Goal: Use online tool/utility: Utilize a website feature to perform a specific function

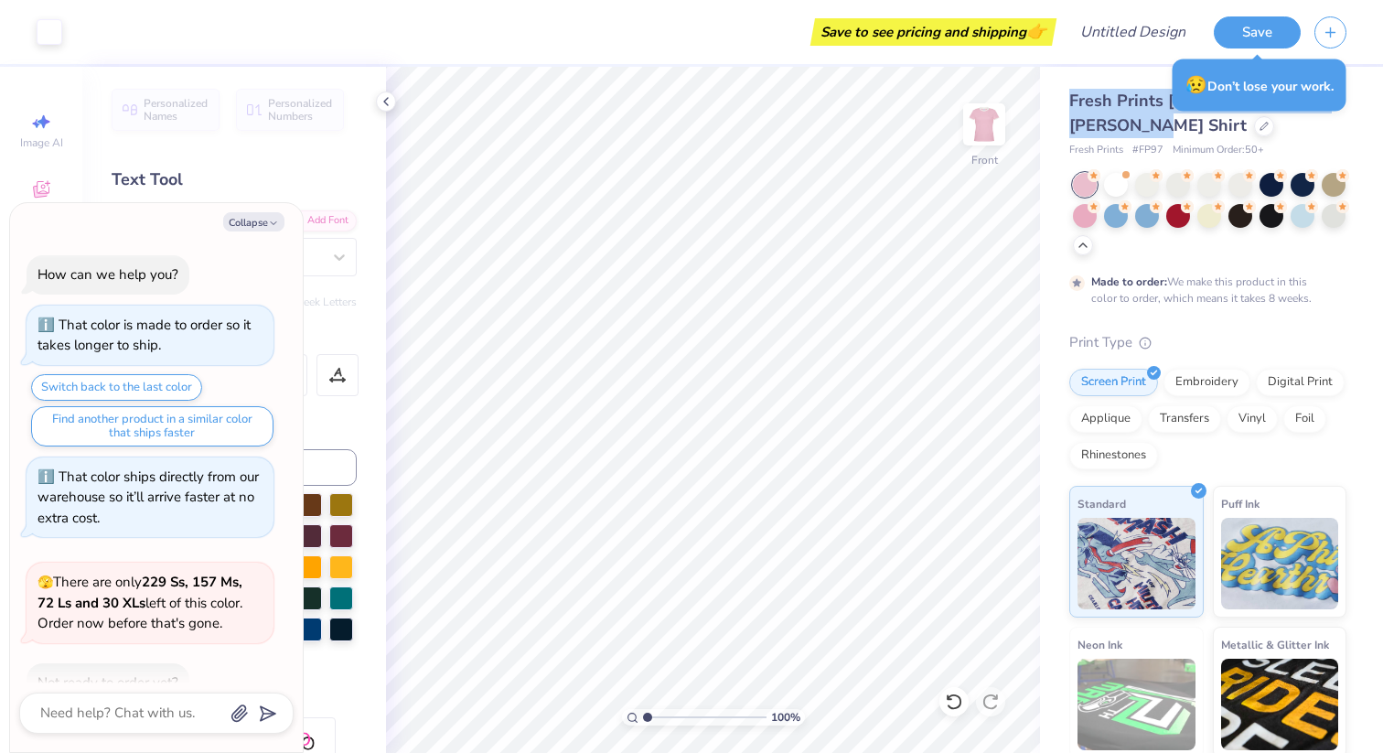
scroll to position [586, 0]
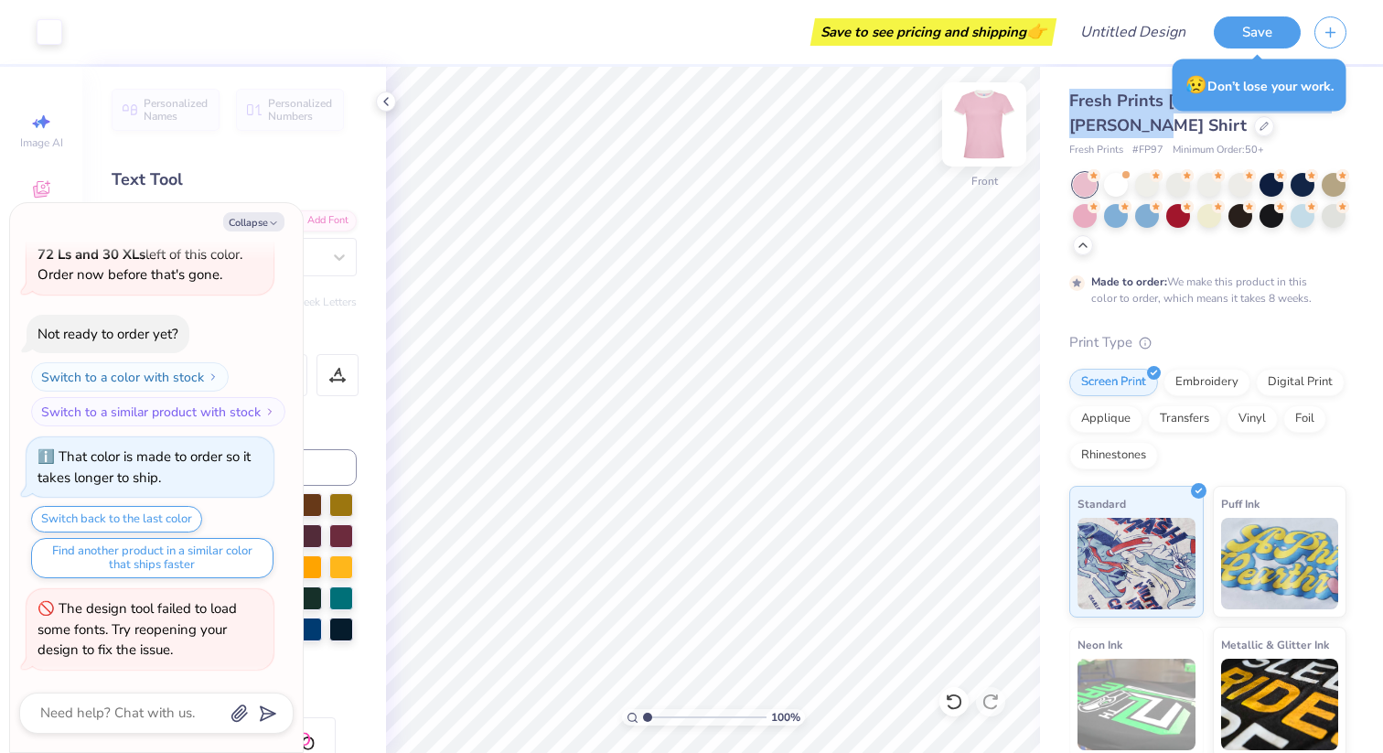
click at [966, 118] on img at bounding box center [983, 124] width 73 height 73
type textarea "x"
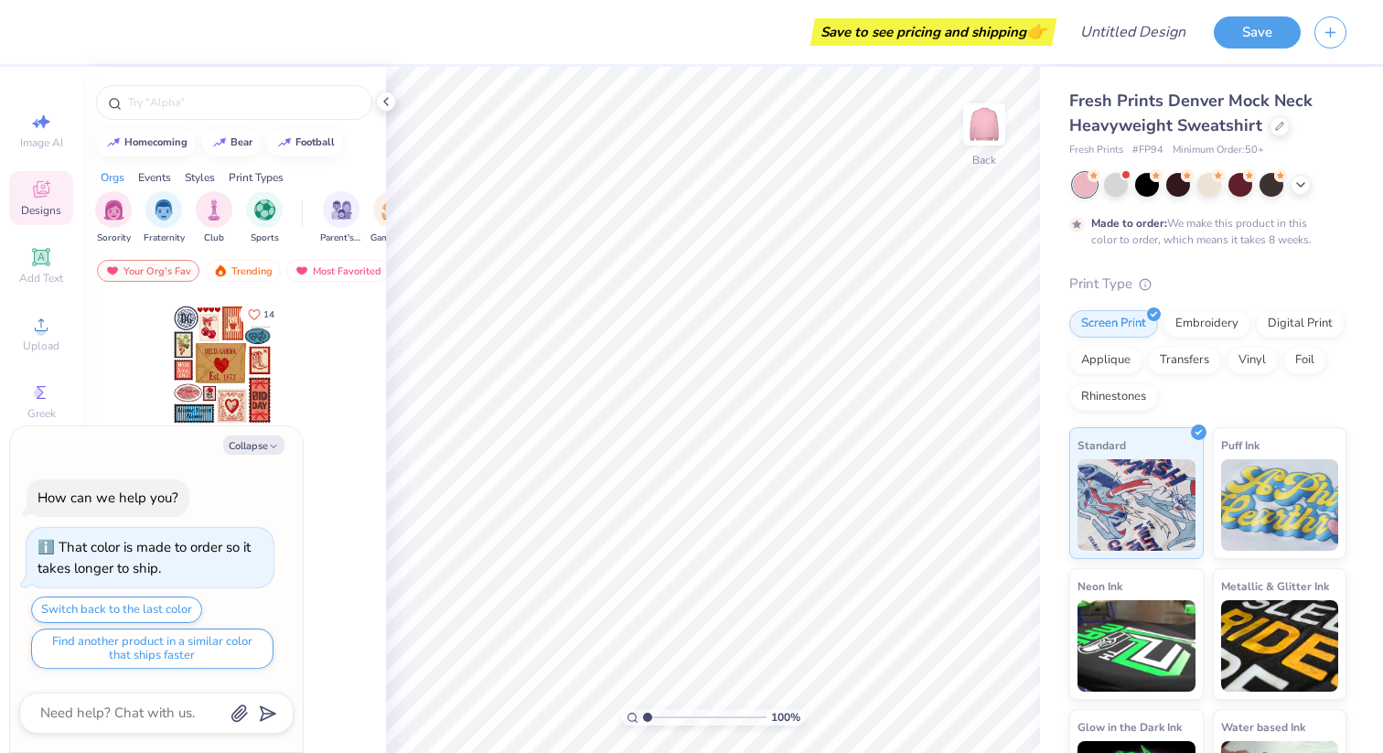
type textarea "x"
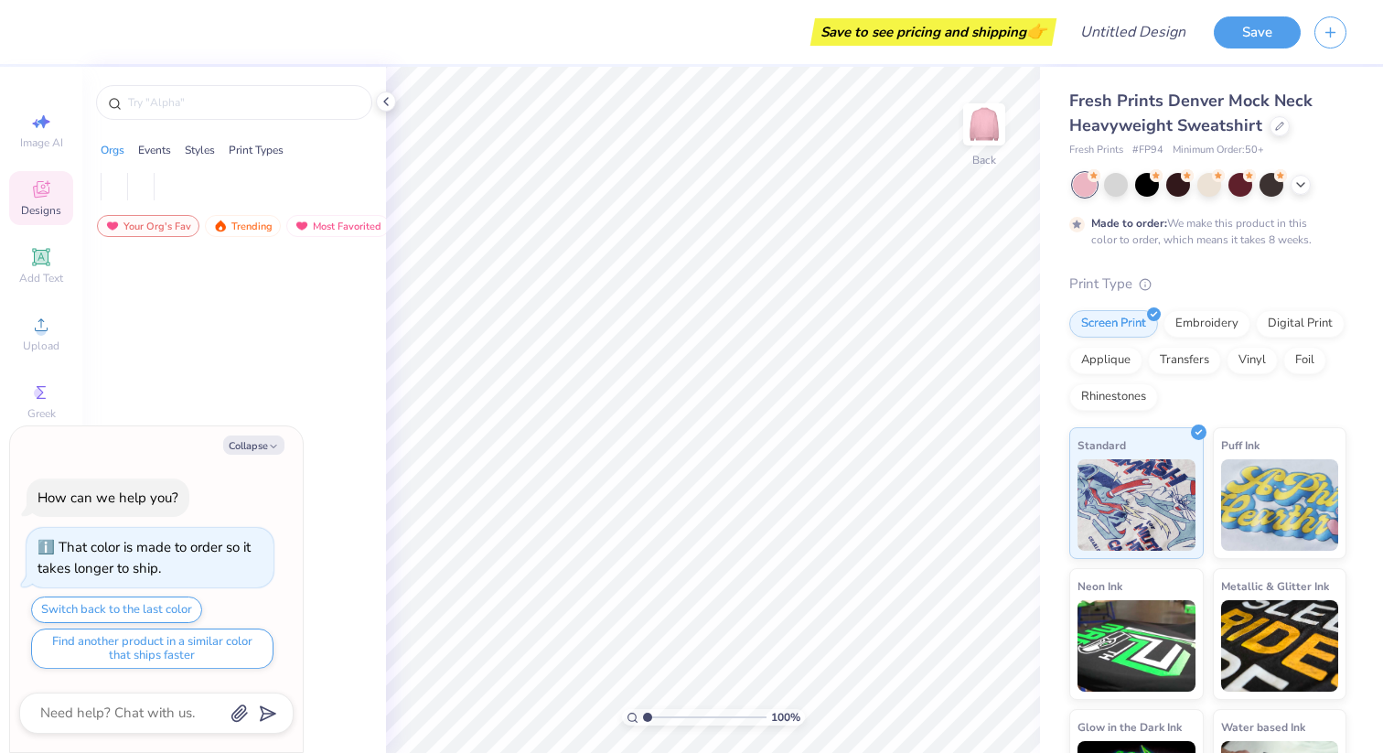
type textarea "x"
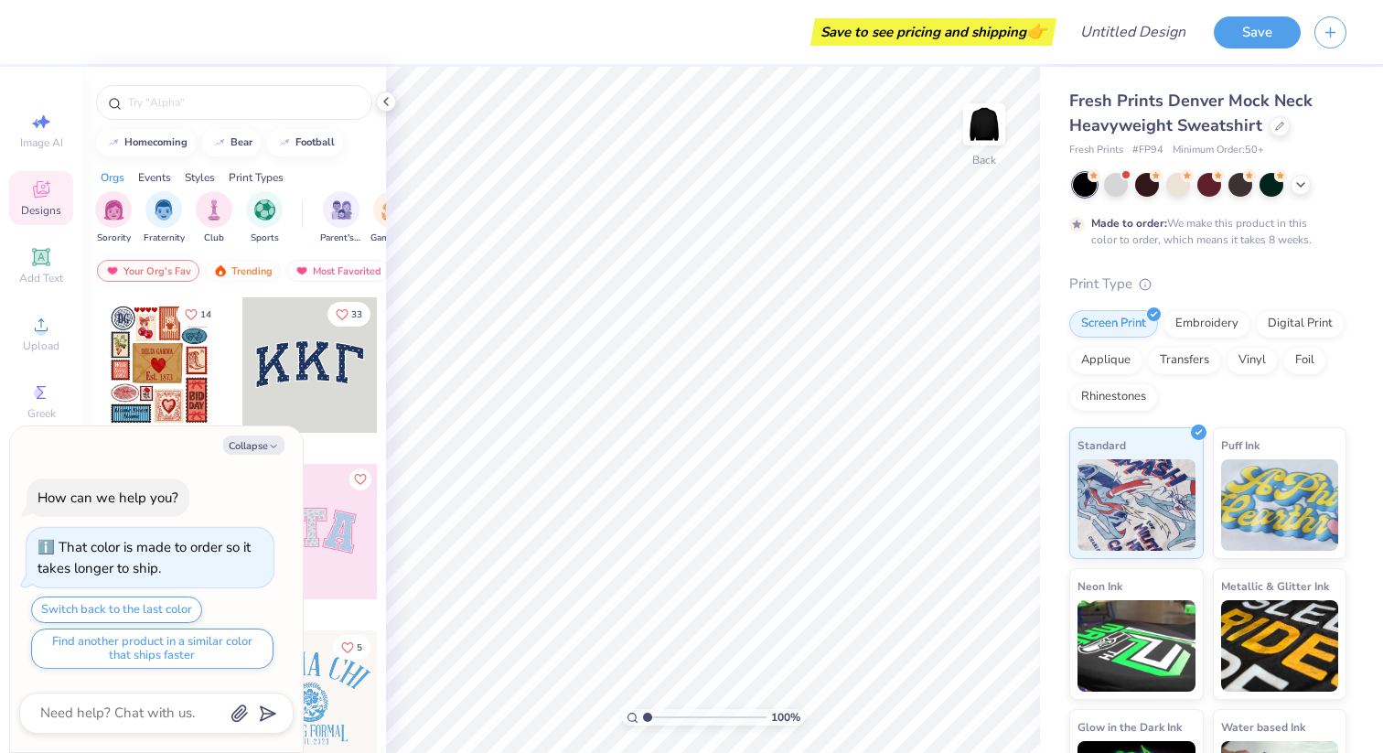
click at [250, 433] on div "Collapse How can we help you? That color is made to order so it takes longer to…" at bounding box center [156, 589] width 293 height 326
click at [252, 442] on button "Collapse" at bounding box center [253, 444] width 61 height 19
type textarea "x"
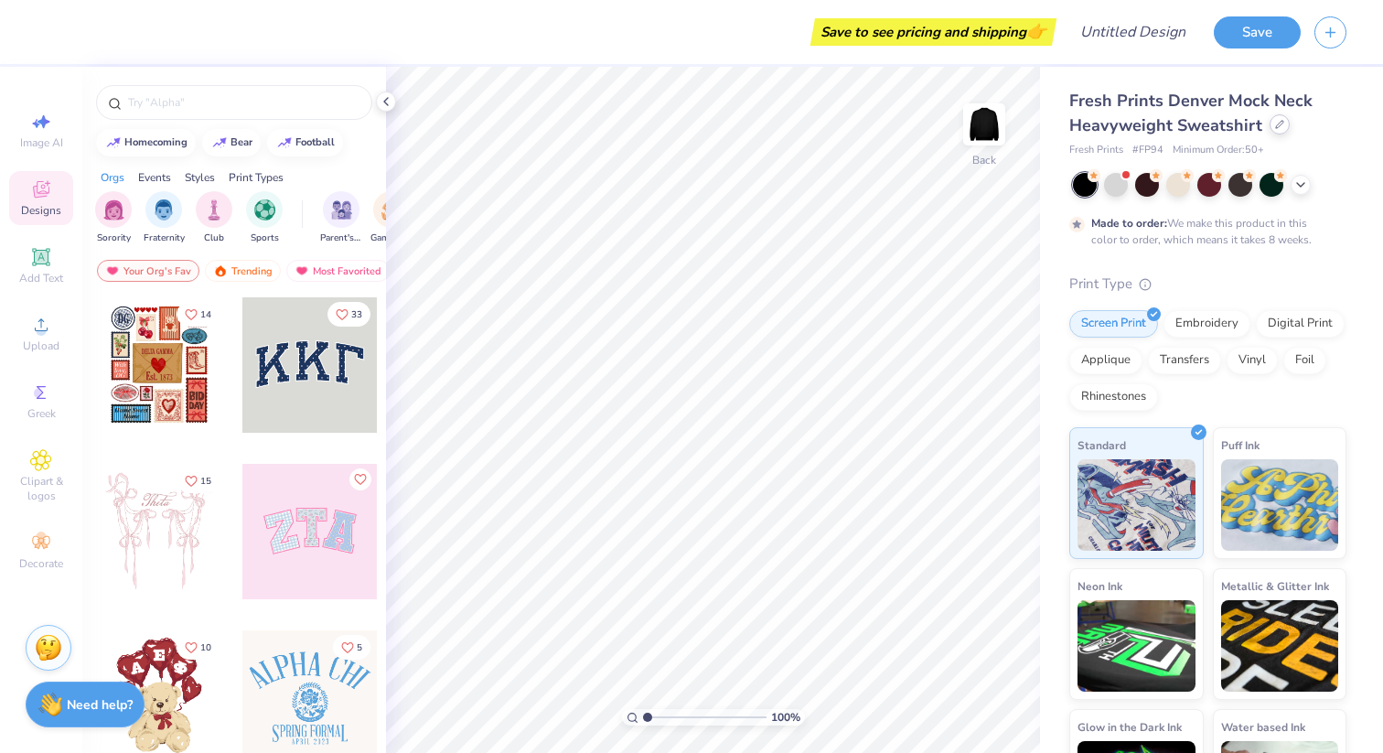
click at [1275, 120] on icon at bounding box center [1279, 124] width 9 height 9
